Goal: Entertainment & Leisure: Browse casually

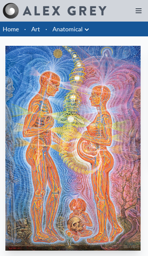
click at [34, 30] on link "Art" at bounding box center [35, 28] width 9 height 9
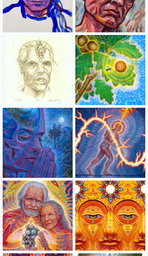
scroll to position [2663, 0]
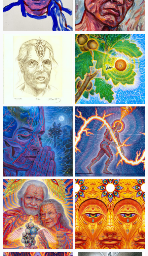
click at [126, 140] on img at bounding box center [111, 142] width 70 height 70
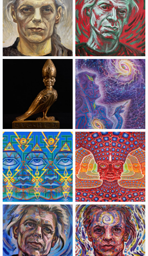
scroll to position [2274, 0]
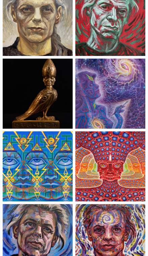
click at [127, 91] on img at bounding box center [111, 94] width 70 height 70
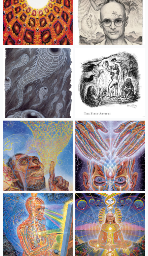
scroll to position [6587, 0]
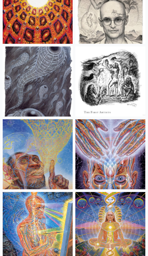
click at [122, 153] on img at bounding box center [111, 154] width 70 height 70
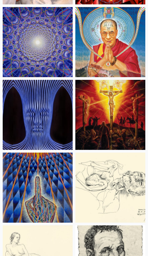
scroll to position [8085, 0]
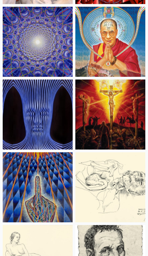
click at [52, 195] on img at bounding box center [38, 188] width 70 height 70
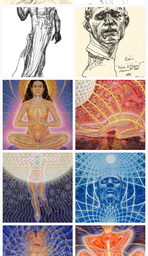
scroll to position [8449, 0]
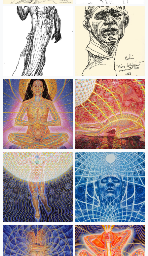
click at [54, 188] on img at bounding box center [38, 187] width 70 height 70
click at [119, 191] on img at bounding box center [111, 187] width 70 height 70
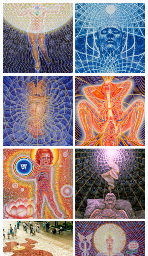
scroll to position [8599, 0]
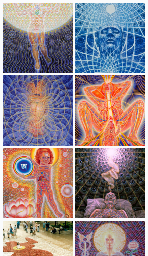
click at [116, 192] on img at bounding box center [111, 183] width 70 height 70
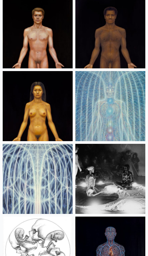
scroll to position [11017, 0]
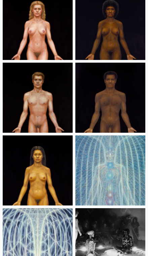
click at [119, 179] on img at bounding box center [111, 171] width 70 height 70
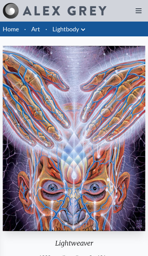
click at [76, 148] on img "11 / 14" at bounding box center [74, 139] width 143 height 186
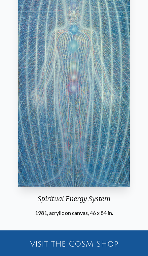
scroll to position [52, 0]
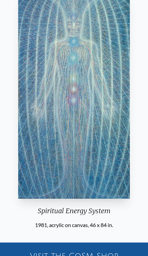
click at [109, 180] on img "16 / 23" at bounding box center [74, 96] width 112 height 205
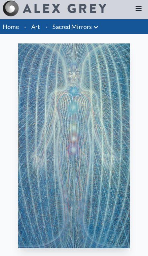
scroll to position [2, 0]
